Goal: Information Seeking & Learning: Learn about a topic

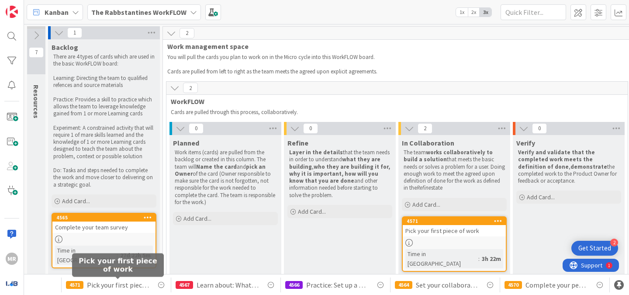
click at [123, 285] on span "Pick your first piece of work" at bounding box center [118, 285] width 62 height 10
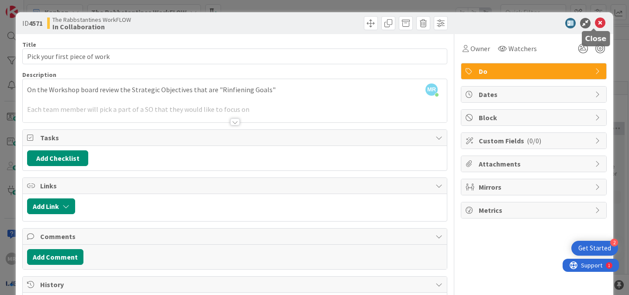
click at [595, 22] on icon at bounding box center [600, 23] width 10 height 10
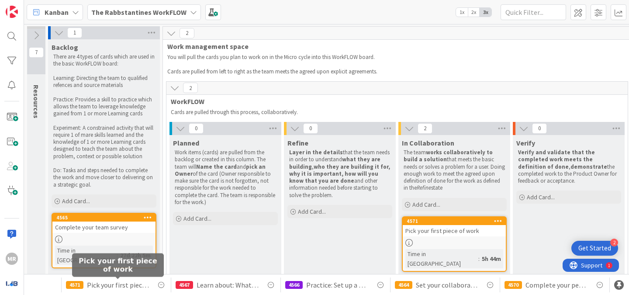
click at [122, 287] on span "Pick your first piece of work" at bounding box center [118, 285] width 62 height 10
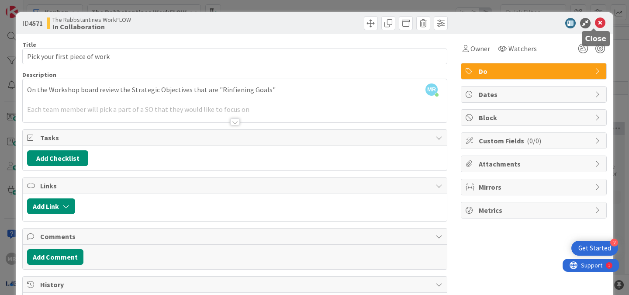
click at [595, 23] on icon at bounding box center [600, 23] width 10 height 10
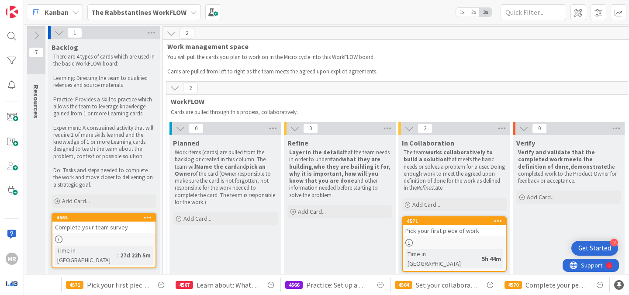
click at [184, 11] on div "The Rabbstantines WorkFLOW" at bounding box center [144, 12] width 114 height 16
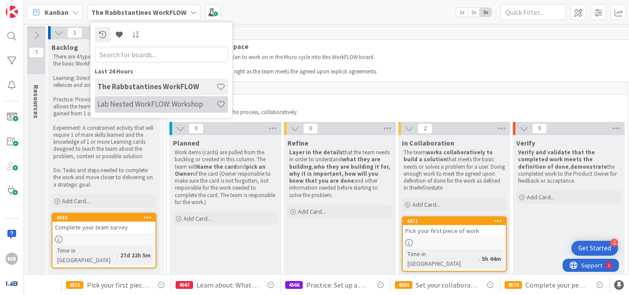
click at [157, 110] on div "Lab Nested WorkFLOW: Workshop" at bounding box center [161, 104] width 133 height 17
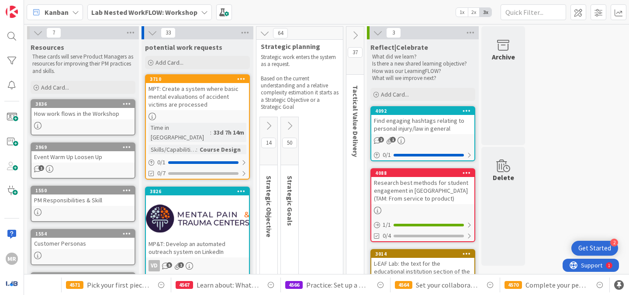
click at [378, 211] on icon at bounding box center [377, 210] width 7 height 7
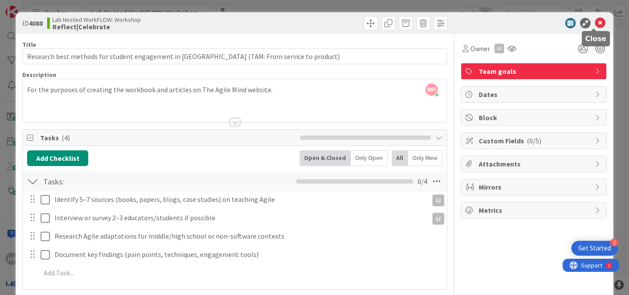
click at [595, 21] on icon at bounding box center [600, 23] width 10 height 10
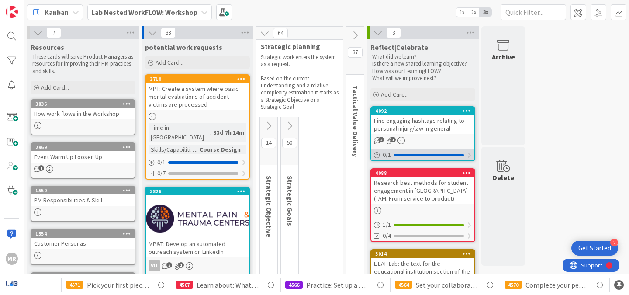
click at [469, 154] on div at bounding box center [469, 155] width 5 height 7
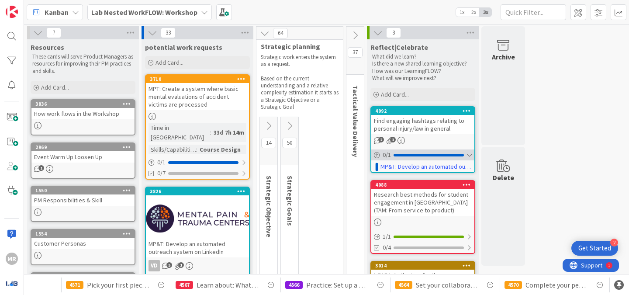
click at [470, 153] on div at bounding box center [469, 155] width 5 height 7
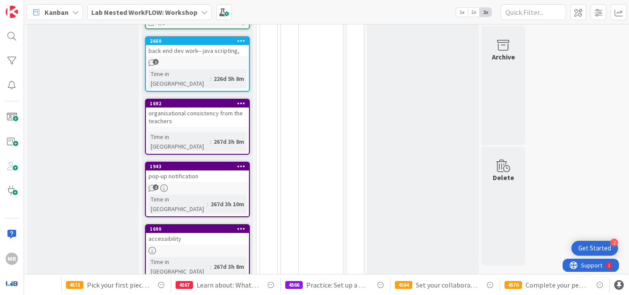
scroll to position [740, 0]
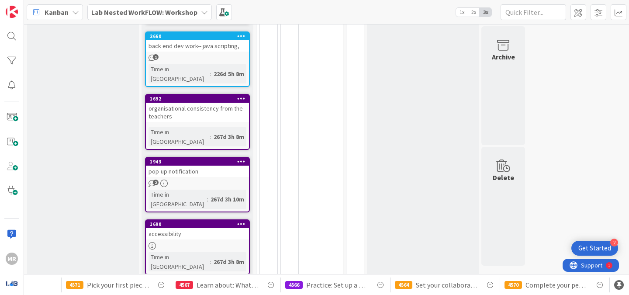
click at [154, 242] on icon at bounding box center [152, 245] width 7 height 7
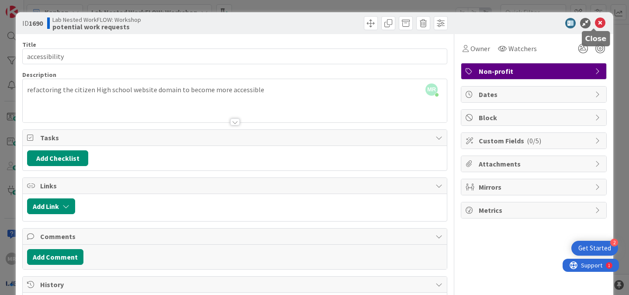
click at [595, 22] on icon at bounding box center [600, 23] width 10 height 10
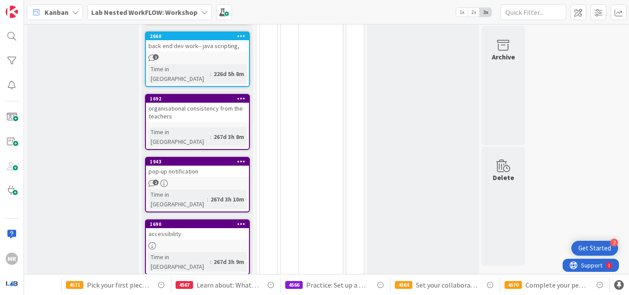
click at [598, 247] on div "Get Started" at bounding box center [594, 248] width 33 height 9
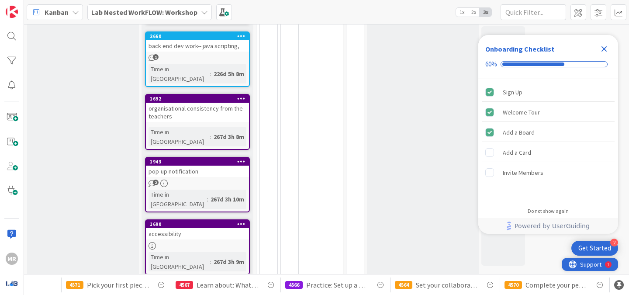
click at [594, 266] on span "Support" at bounding box center [590, 264] width 21 height 10
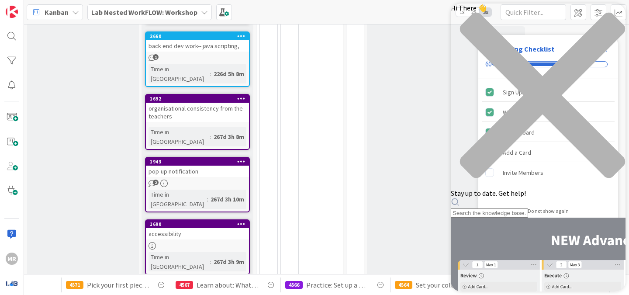
click at [612, 17] on icon "close resource center" at bounding box center [542, 95] width 165 height 165
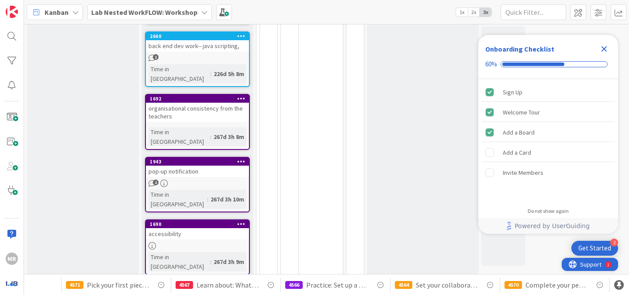
click at [586, 266] on span "Support" at bounding box center [590, 264] width 21 height 10
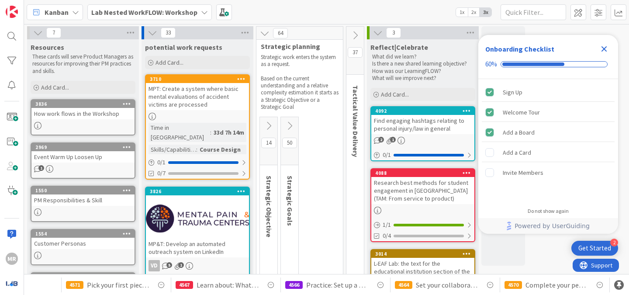
click at [37, 125] on icon at bounding box center [37, 125] width 7 height 7
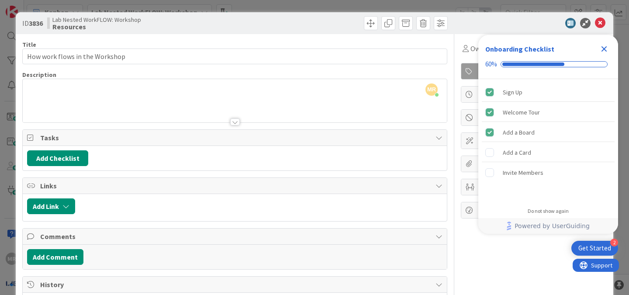
click at [232, 122] on div at bounding box center [235, 121] width 10 height 7
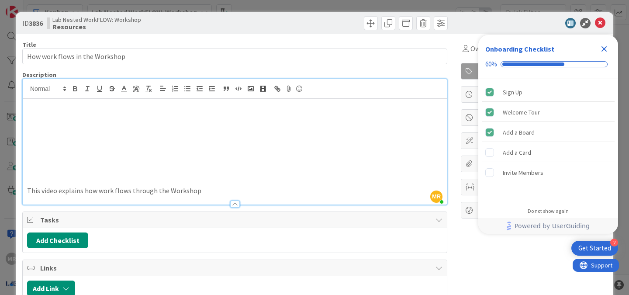
click at [608, 52] on icon "Close Checklist" at bounding box center [604, 49] width 10 height 10
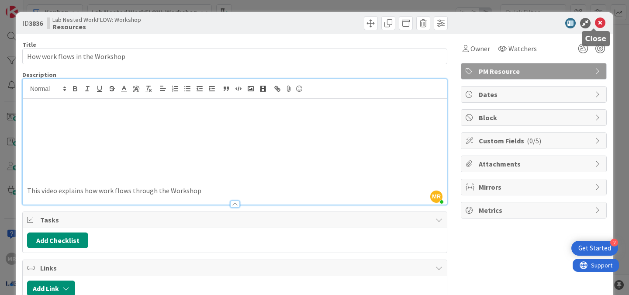
click at [595, 23] on icon at bounding box center [600, 23] width 10 height 10
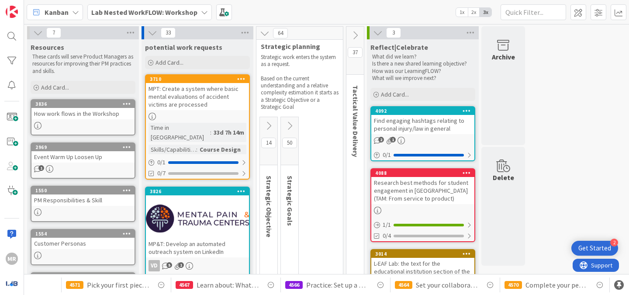
click at [69, 158] on div "Event Warm Up Loosen Up" at bounding box center [82, 156] width 103 height 11
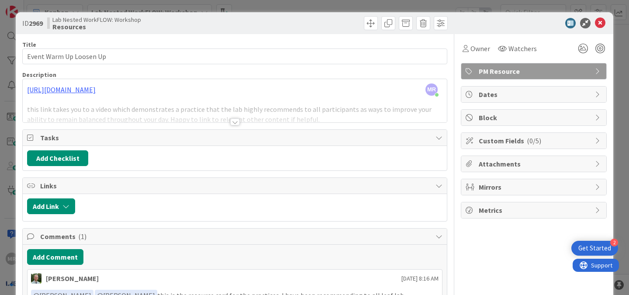
click at [234, 123] on div at bounding box center [235, 121] width 10 height 7
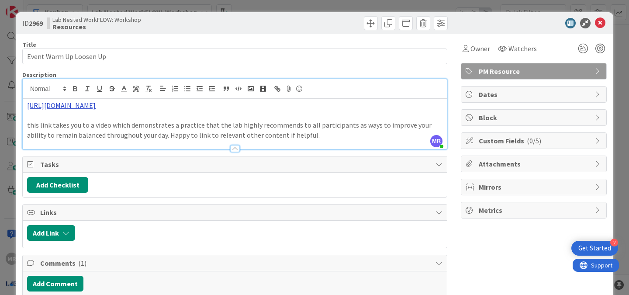
click at [96, 105] on link "https://youtu.be/72XT3nyYPII?si=0j6rYqJ1aQ4V8MQ_" at bounding box center [61, 105] width 69 height 9
click at [103, 123] on link "https://youtu.be/72XT3nyYPII?si=0j6rYqJ1aQ4V8MQ_" at bounding box center [82, 122] width 60 height 11
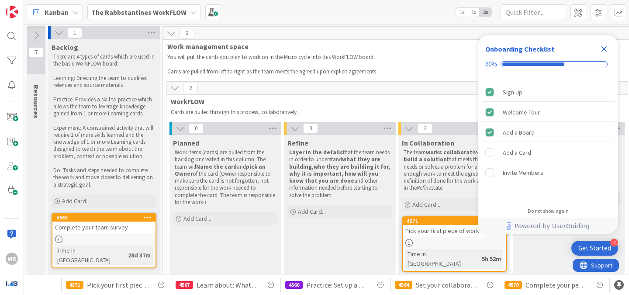
click at [59, 239] on icon at bounding box center [58, 238] width 7 height 7
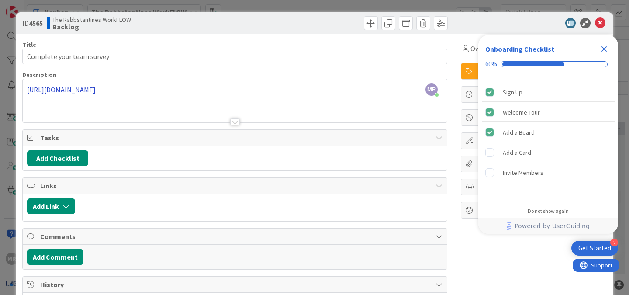
click at [169, 90] on div "[PERSON_NAME] just joined [URL][DOMAIN_NAME]" at bounding box center [235, 100] width 424 height 43
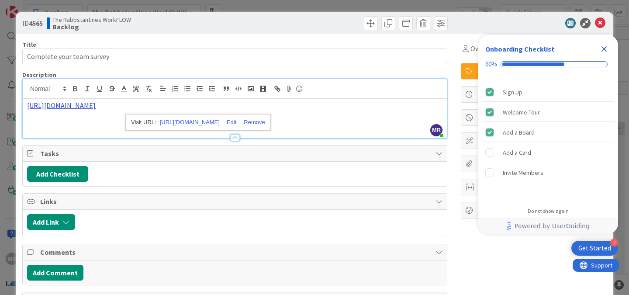
click at [96, 106] on link "[URL][DOMAIN_NAME]" at bounding box center [61, 105] width 69 height 9
click at [198, 122] on link "[URL][DOMAIN_NAME]" at bounding box center [190, 122] width 60 height 11
click at [595, 21] on icon at bounding box center [600, 23] width 10 height 10
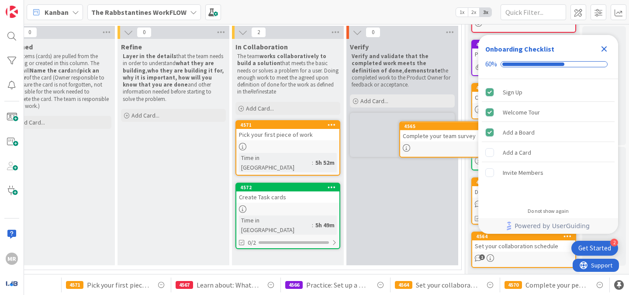
scroll to position [88, 173]
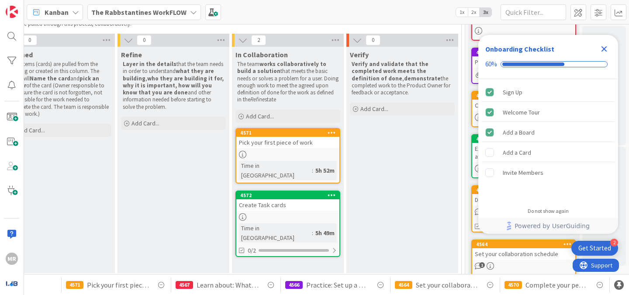
click at [606, 46] on icon "Close Checklist" at bounding box center [605, 49] width 6 height 6
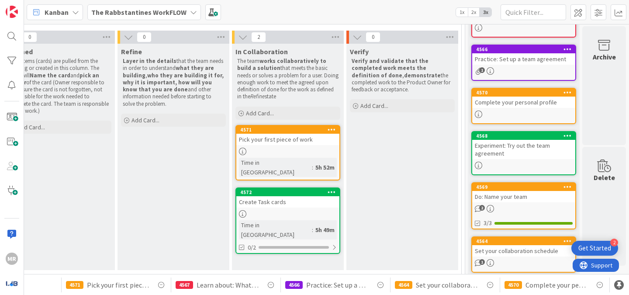
scroll to position [108, 173]
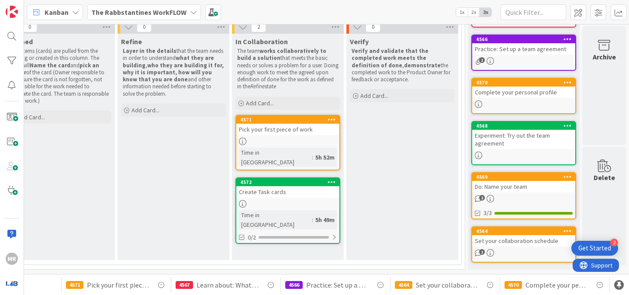
click at [479, 195] on span "2" at bounding box center [482, 198] width 6 height 6
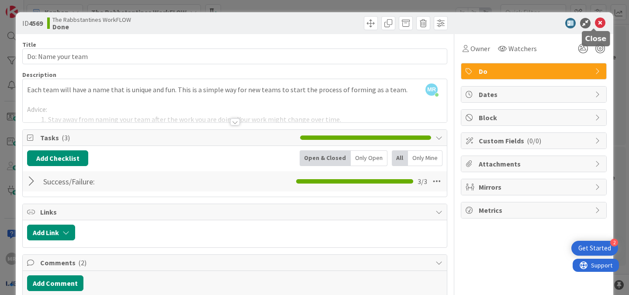
click at [595, 24] on icon at bounding box center [600, 23] width 10 height 10
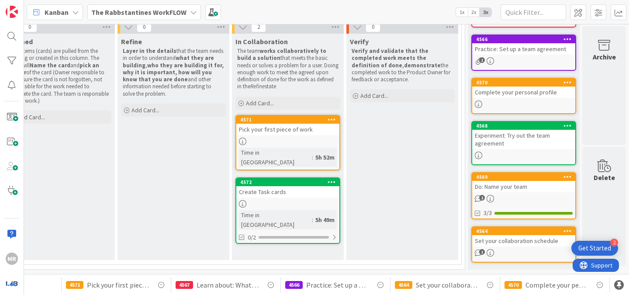
click at [475, 57] on icon "1" at bounding box center [478, 60] width 7 height 7
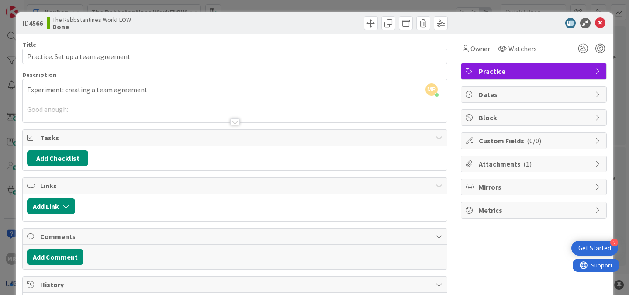
click at [231, 123] on div at bounding box center [235, 121] width 10 height 7
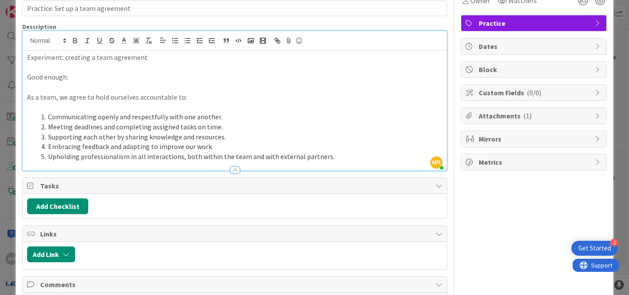
scroll to position [31, 0]
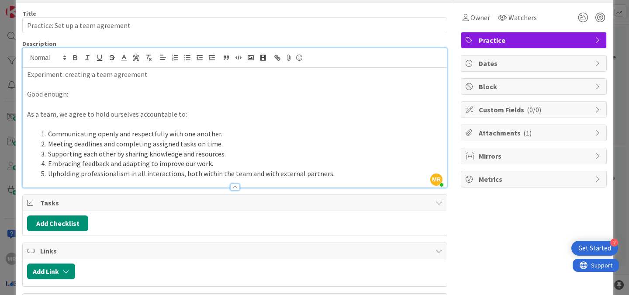
click at [523, 131] on span "( 1 )" at bounding box center [527, 132] width 8 height 9
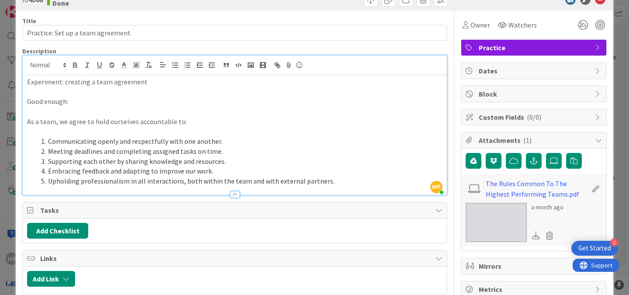
scroll to position [0, 0]
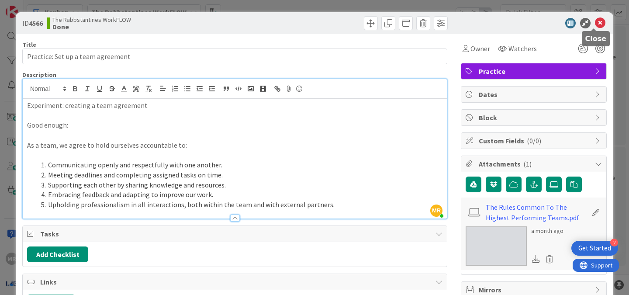
click at [595, 22] on icon at bounding box center [600, 23] width 10 height 10
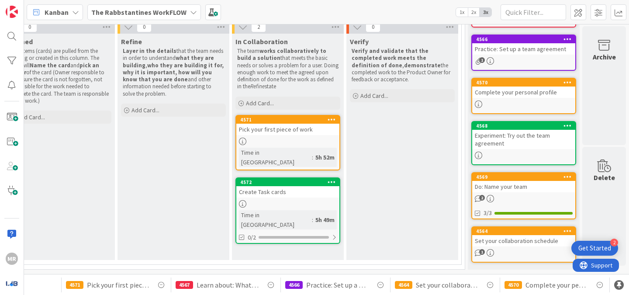
click at [509, 130] on div "Experiment: Try out the team agreement" at bounding box center [523, 139] width 103 height 19
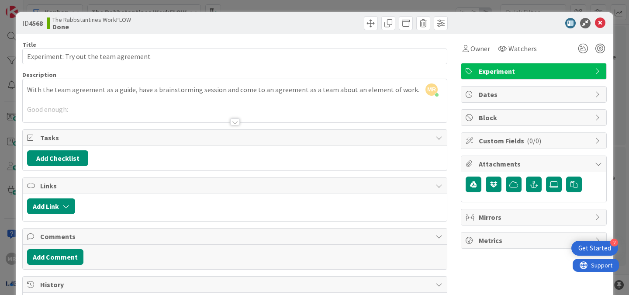
click at [231, 125] on div at bounding box center [235, 121] width 10 height 7
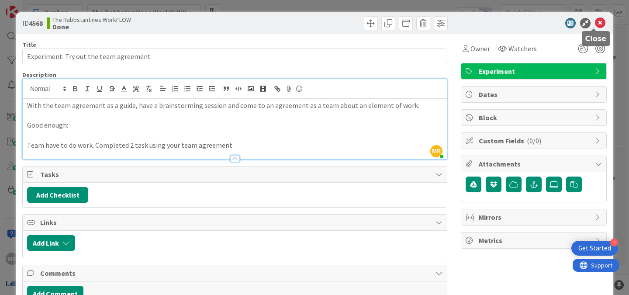
click at [595, 22] on icon at bounding box center [600, 23] width 10 height 10
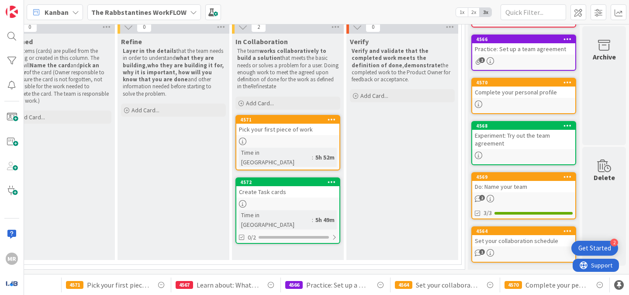
click at [475, 249] on icon "1" at bounding box center [478, 252] width 7 height 7
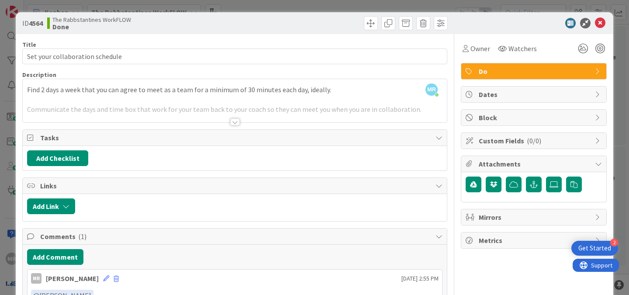
click at [233, 124] on div at bounding box center [235, 121] width 10 height 7
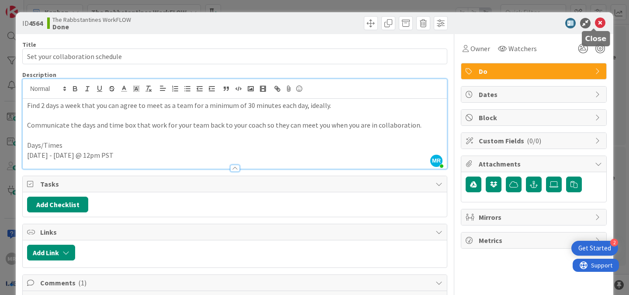
click at [595, 25] on icon at bounding box center [600, 23] width 10 height 10
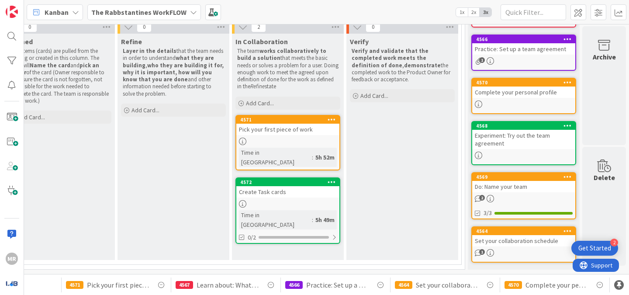
click at [239, 138] on icon at bounding box center [242, 141] width 7 height 7
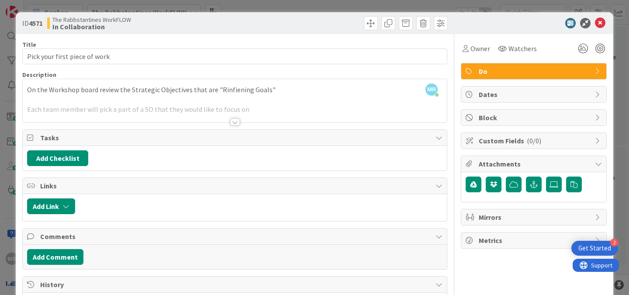
click at [231, 121] on div at bounding box center [235, 121] width 10 height 7
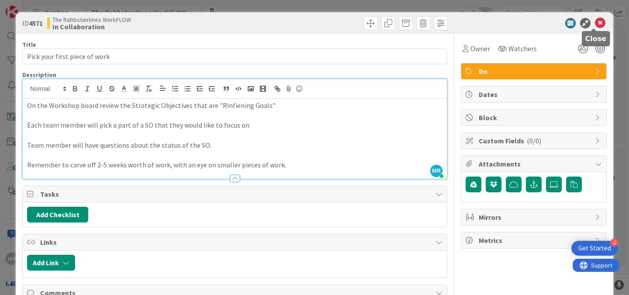
click at [595, 24] on icon at bounding box center [600, 23] width 10 height 10
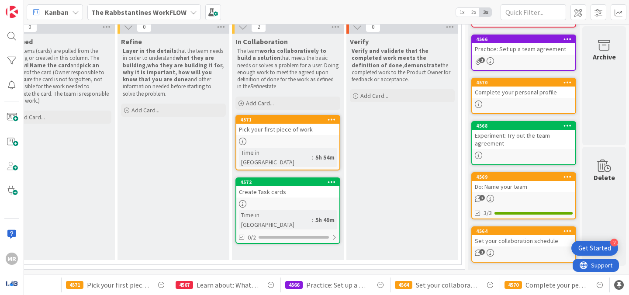
click at [239, 200] on icon at bounding box center [242, 203] width 7 height 7
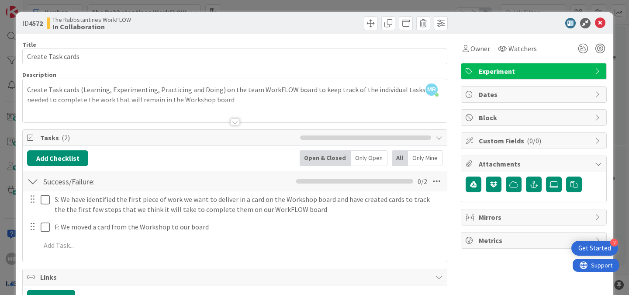
click at [234, 120] on div at bounding box center [235, 121] width 10 height 7
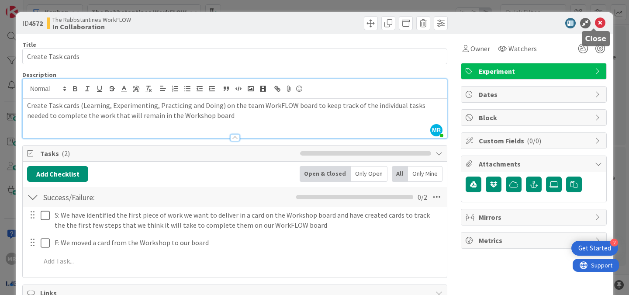
click at [595, 23] on icon at bounding box center [600, 23] width 10 height 10
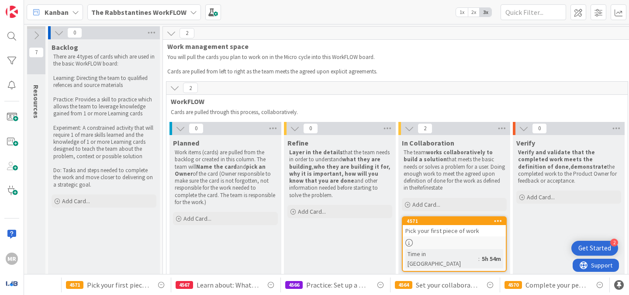
click at [38, 33] on icon at bounding box center [36, 36] width 10 height 10
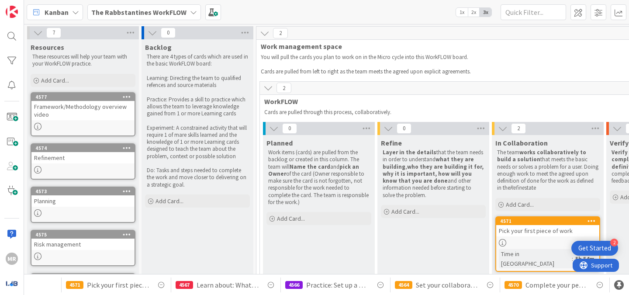
click at [36, 31] on icon at bounding box center [38, 33] width 10 height 10
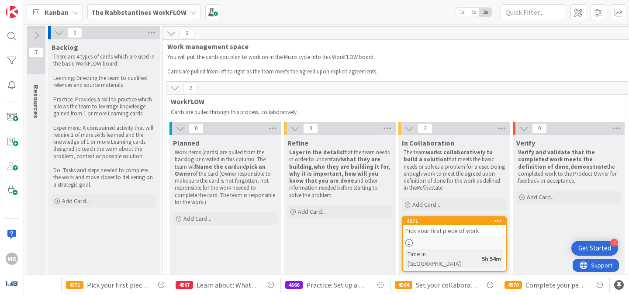
click at [152, 10] on b "The Rabbstantines WorkFLOW" at bounding box center [138, 12] width 95 height 9
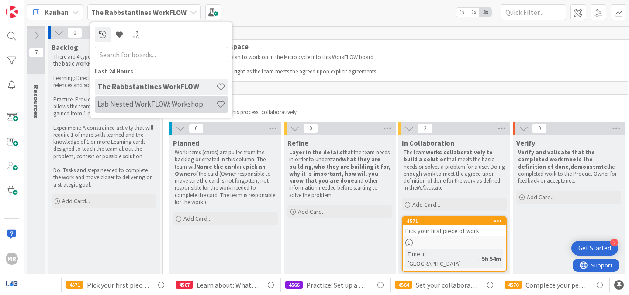
click at [153, 105] on h4 "Lab Nested WorkFLOW: Workshop" at bounding box center [156, 104] width 119 height 9
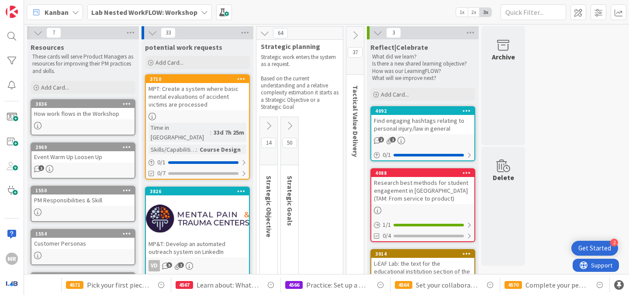
click at [59, 205] on div "PM Responsibilities & Skill" at bounding box center [82, 199] width 103 height 11
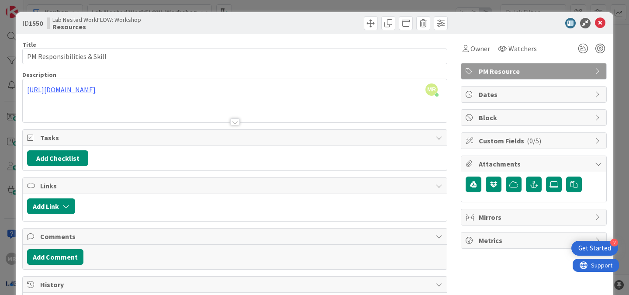
click at [230, 122] on div at bounding box center [235, 121] width 10 height 7
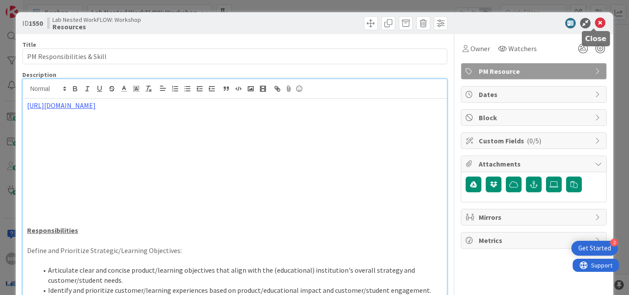
click at [595, 23] on icon at bounding box center [600, 23] width 10 height 10
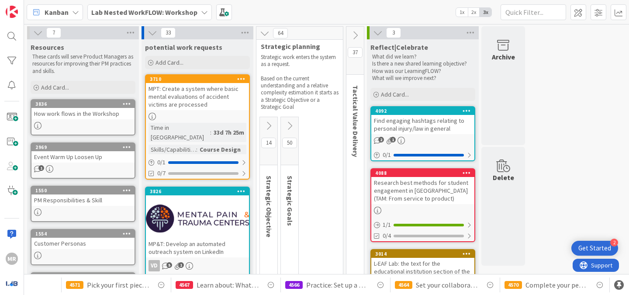
click at [62, 246] on div "Customer Personas" at bounding box center [82, 243] width 103 height 11
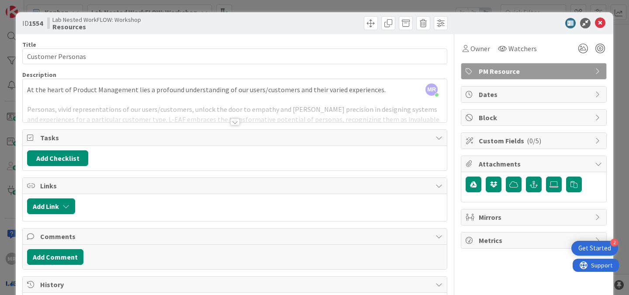
click at [232, 125] on div at bounding box center [235, 121] width 10 height 7
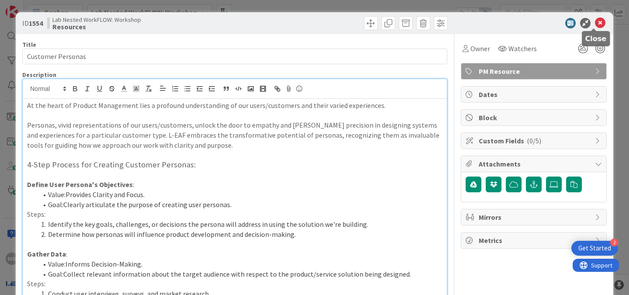
click at [595, 21] on icon at bounding box center [600, 23] width 10 height 10
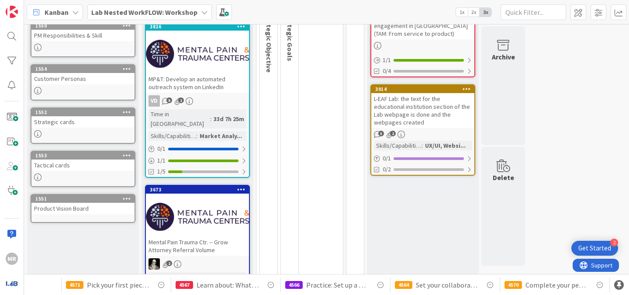
scroll to position [164, 0]
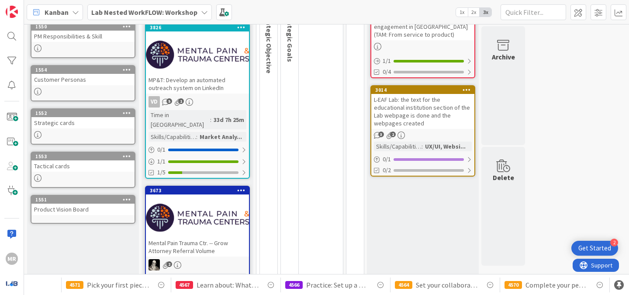
click at [35, 137] on icon at bounding box center [37, 134] width 7 height 7
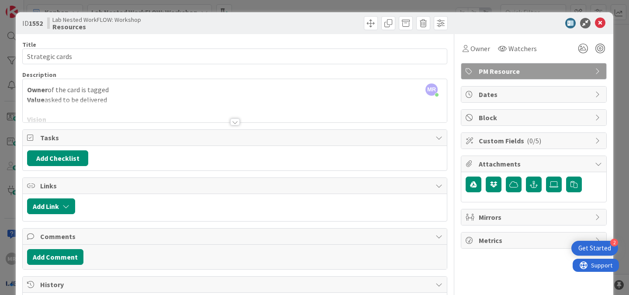
click at [230, 121] on div at bounding box center [235, 121] width 10 height 7
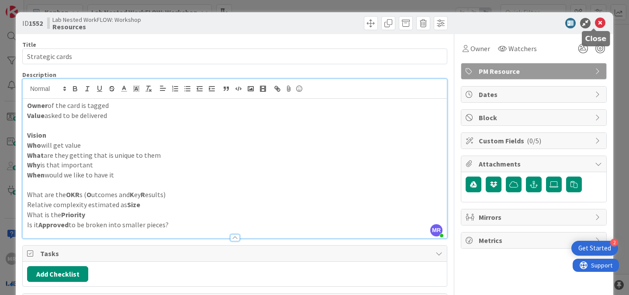
click at [595, 24] on icon at bounding box center [600, 23] width 10 height 10
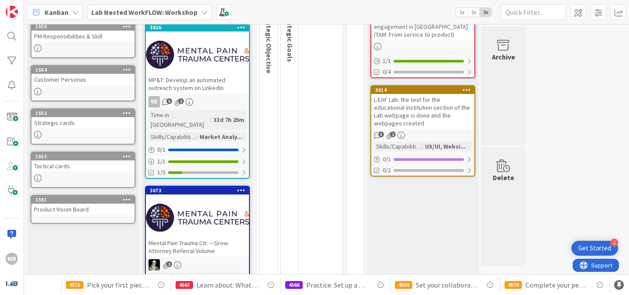
click at [39, 180] on icon at bounding box center [37, 177] width 7 height 7
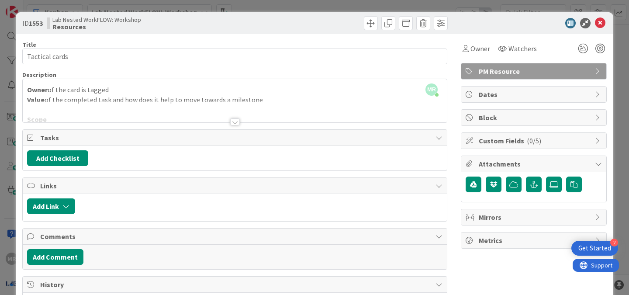
click at [232, 122] on div at bounding box center [235, 121] width 10 height 7
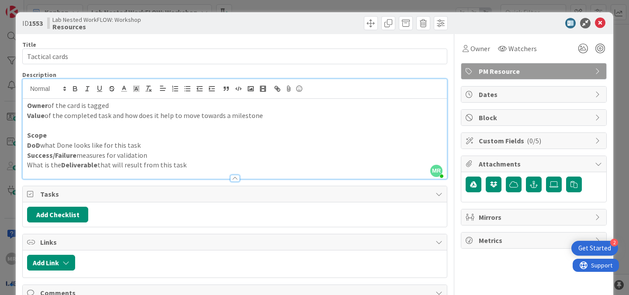
click at [230, 178] on div at bounding box center [235, 178] width 10 height 7
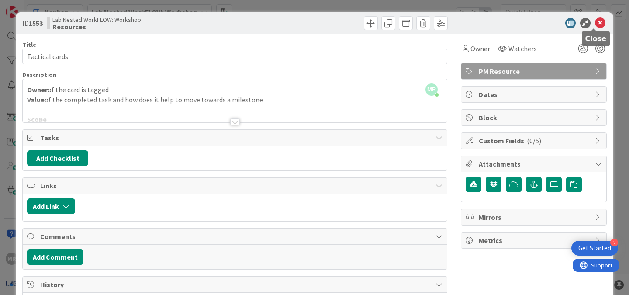
click at [595, 24] on icon at bounding box center [600, 23] width 10 height 10
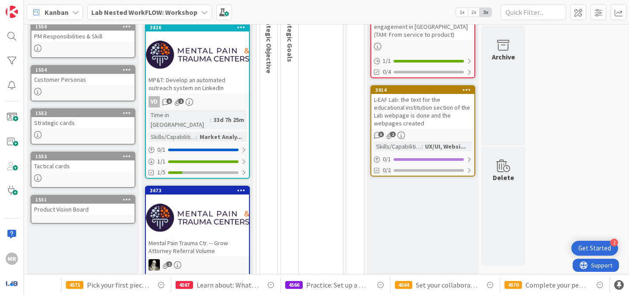
click at [48, 211] on div "Product Vision Board" at bounding box center [82, 209] width 103 height 11
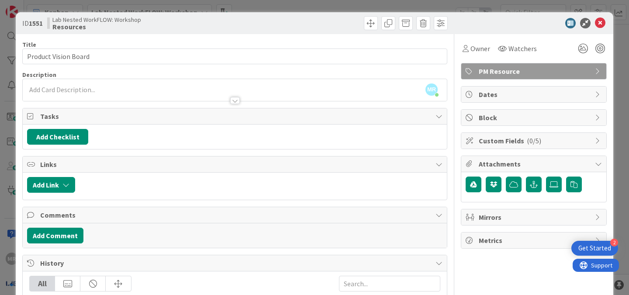
click at [230, 101] on div at bounding box center [235, 100] width 10 height 7
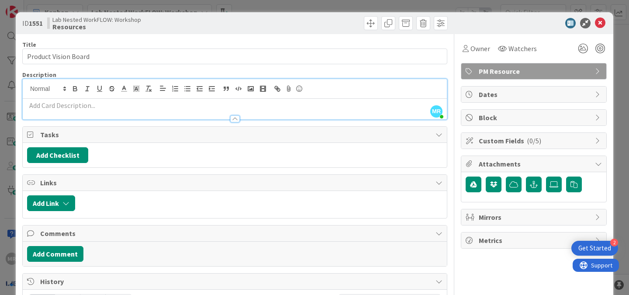
click at [231, 118] on div at bounding box center [235, 118] width 10 height 7
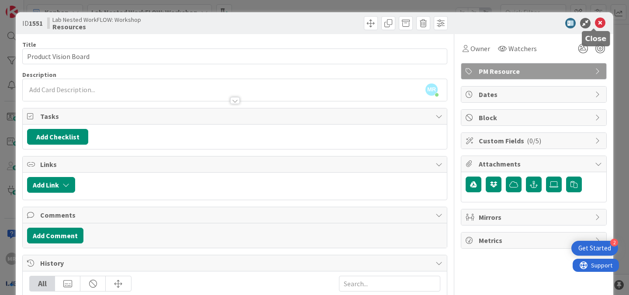
click at [595, 20] on icon at bounding box center [600, 23] width 10 height 10
